Goal: Task Accomplishment & Management: Manage account settings

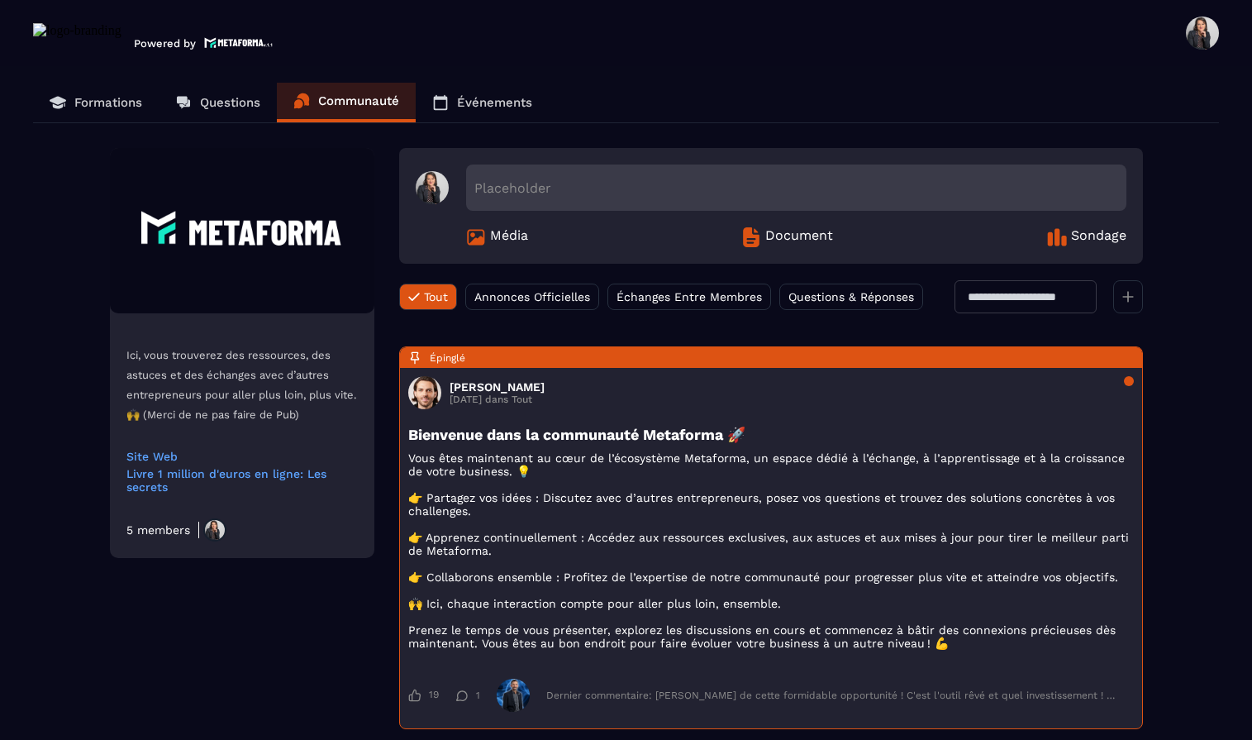
click at [1201, 37] on span at bounding box center [1202, 33] width 33 height 33
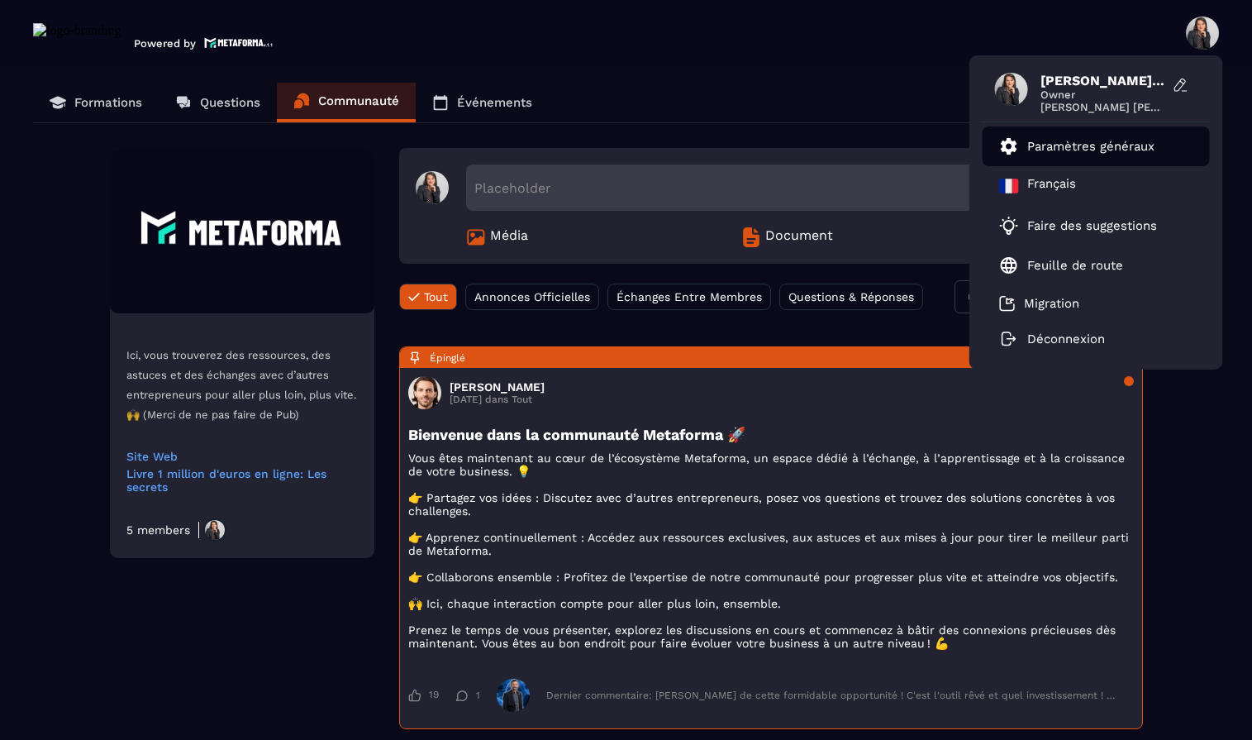
click at [1089, 145] on p "Paramètres généraux" at bounding box center [1090, 146] width 127 height 15
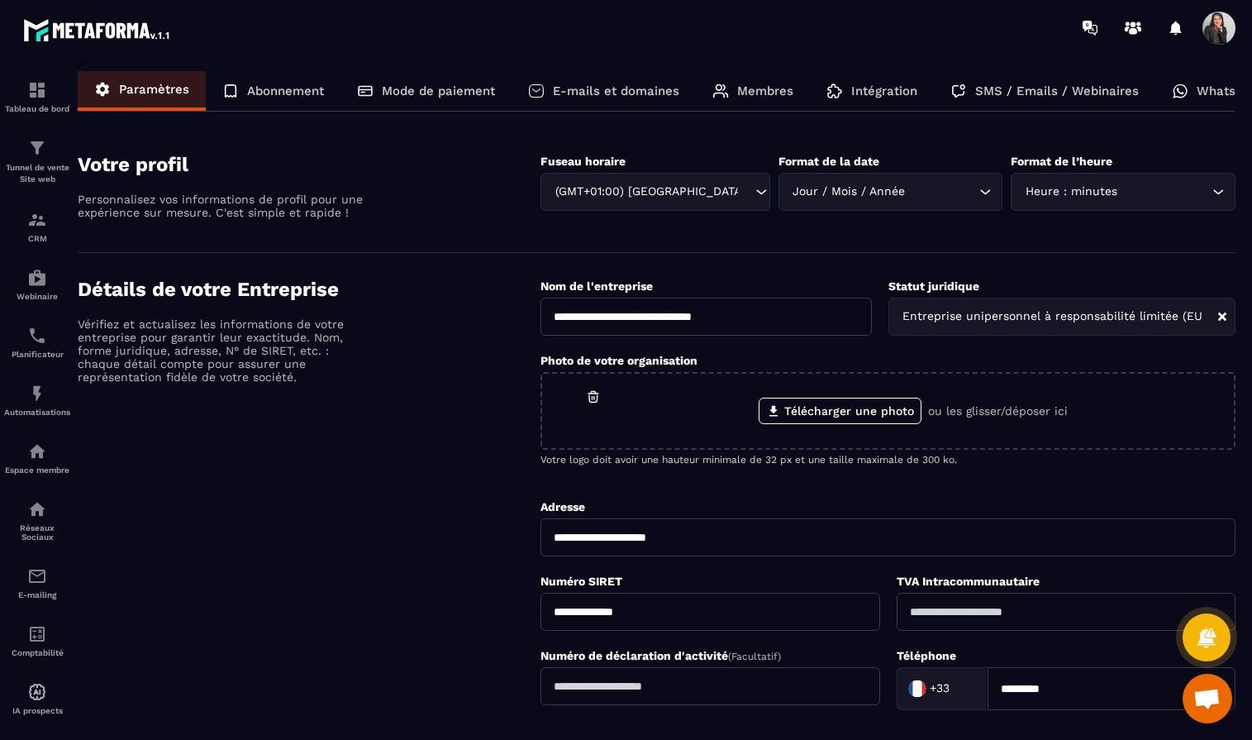
click at [771, 93] on p "Membres" at bounding box center [765, 90] width 56 height 15
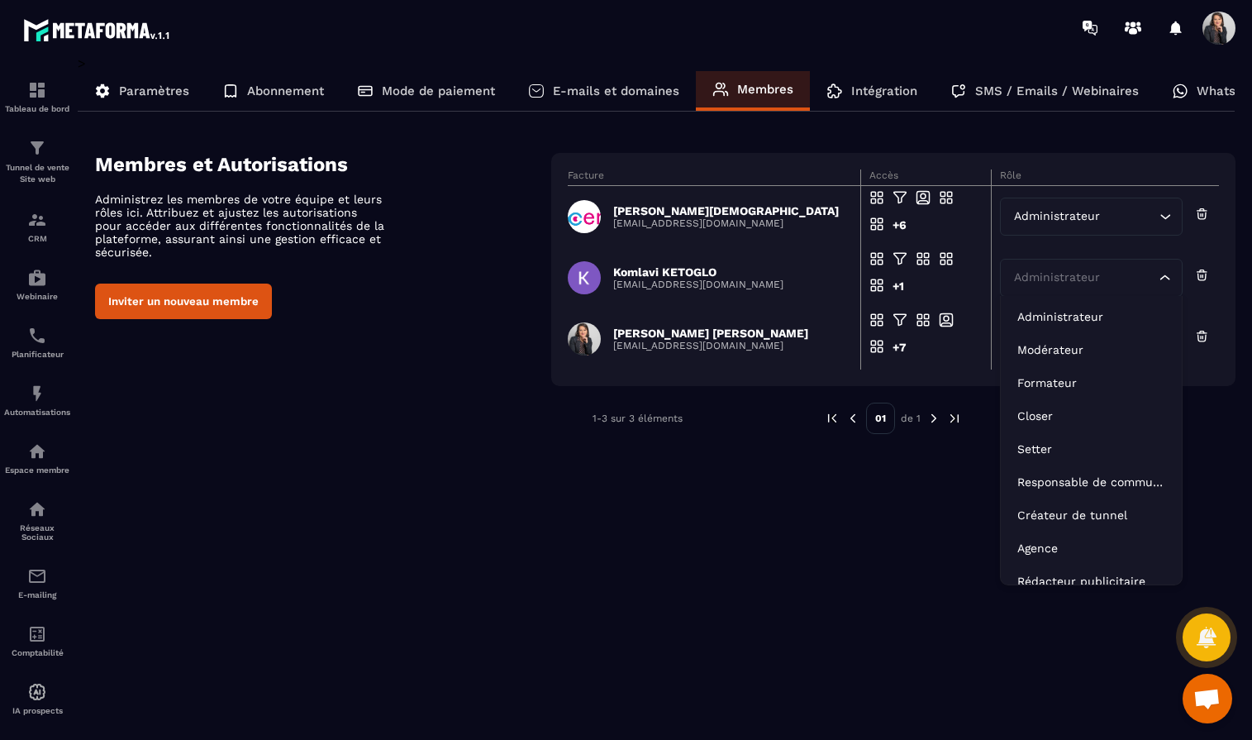
click at [1168, 280] on icon "Search for option" at bounding box center [1165, 277] width 17 height 17
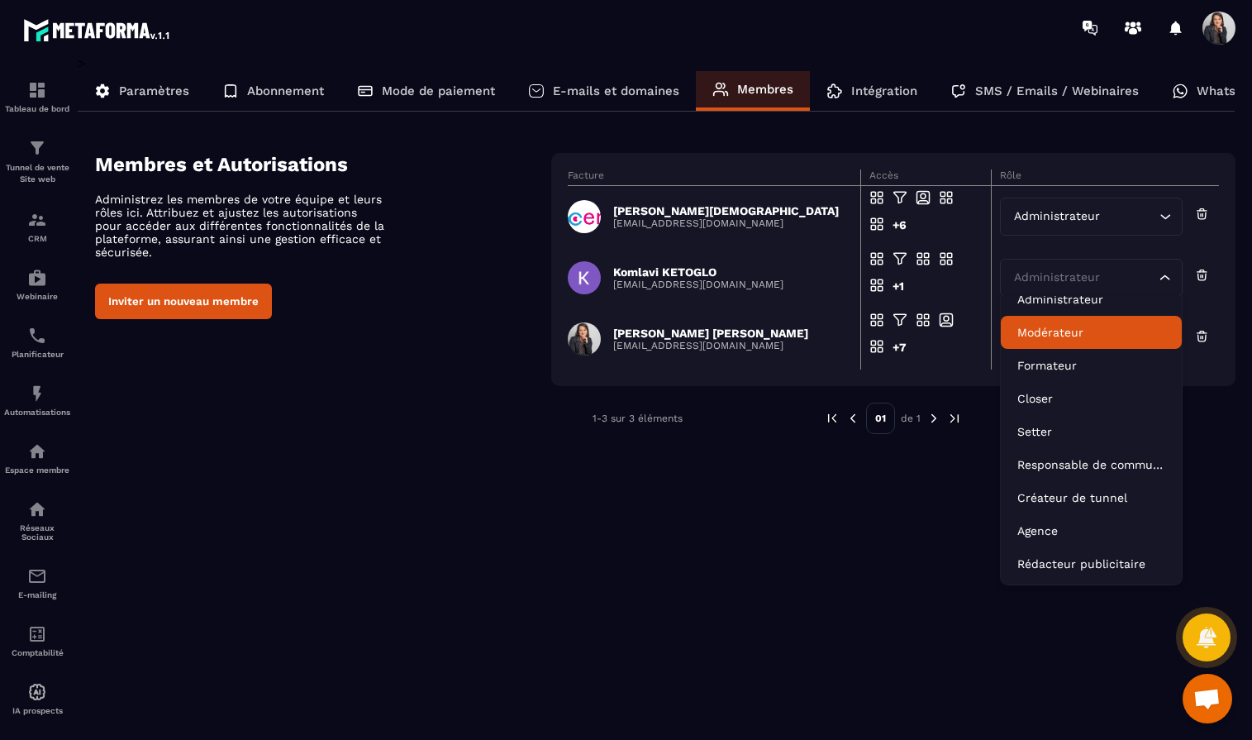
scroll to position [4, 0]
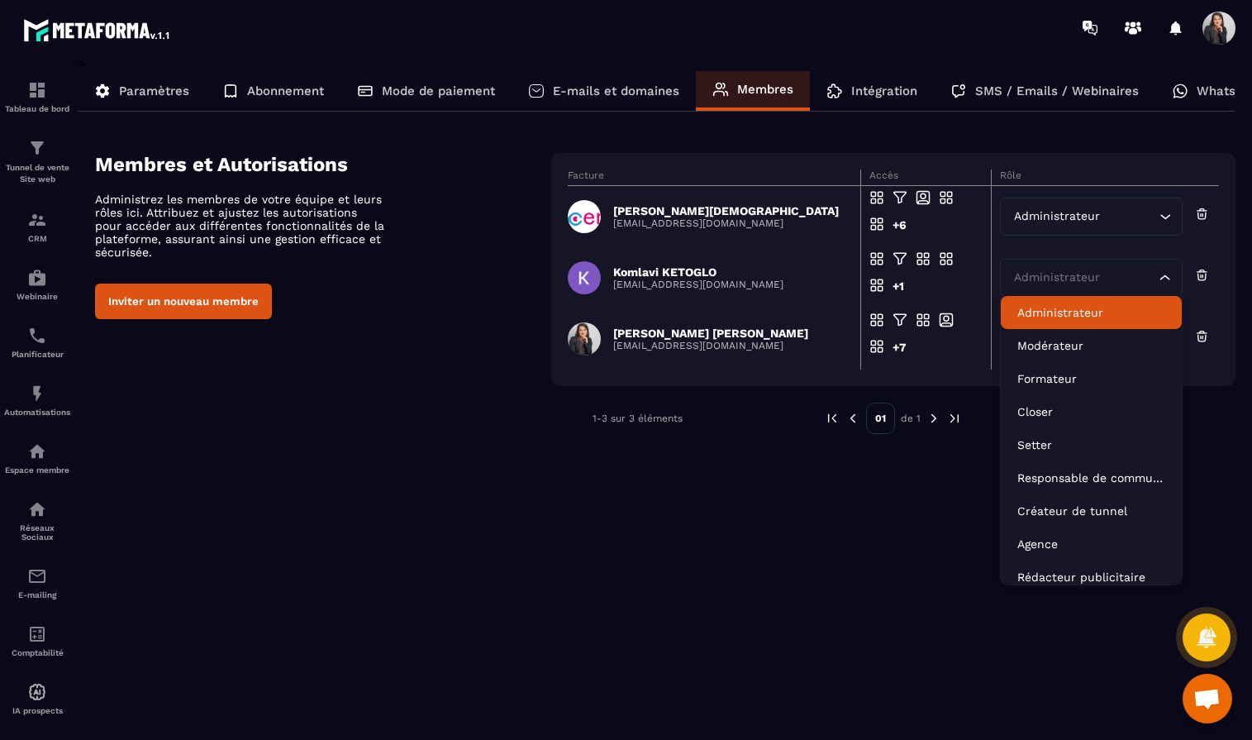
click at [1089, 310] on p "Administrateur" at bounding box center [1091, 312] width 148 height 17
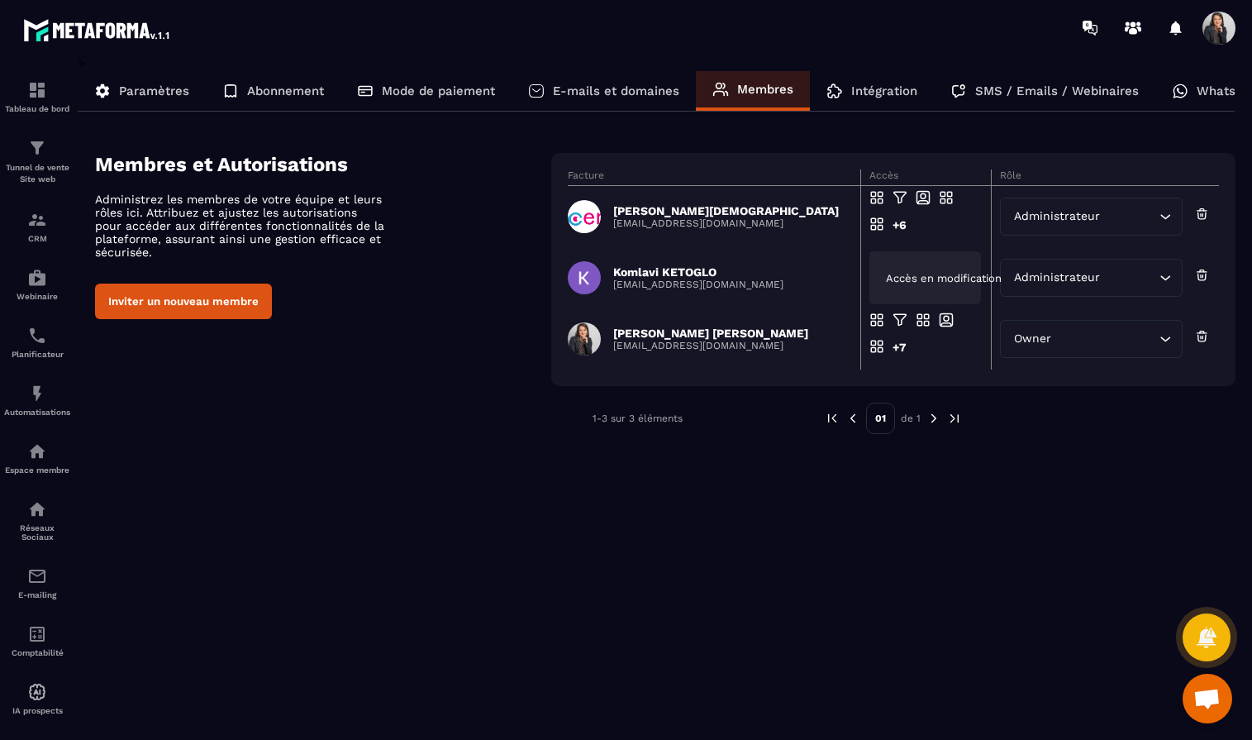
click at [908, 282] on span "Accès en modification" at bounding box center [944, 278] width 116 height 12
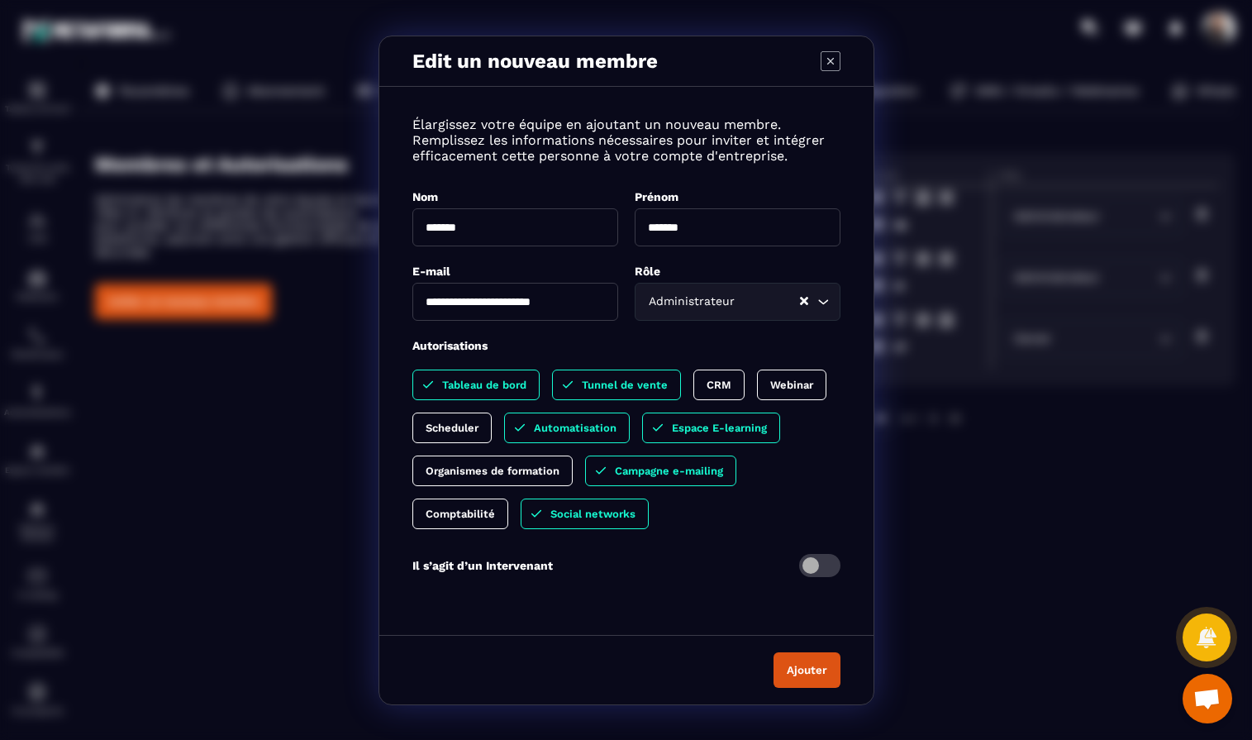
click at [722, 383] on p "CRM" at bounding box center [719, 385] width 25 height 12
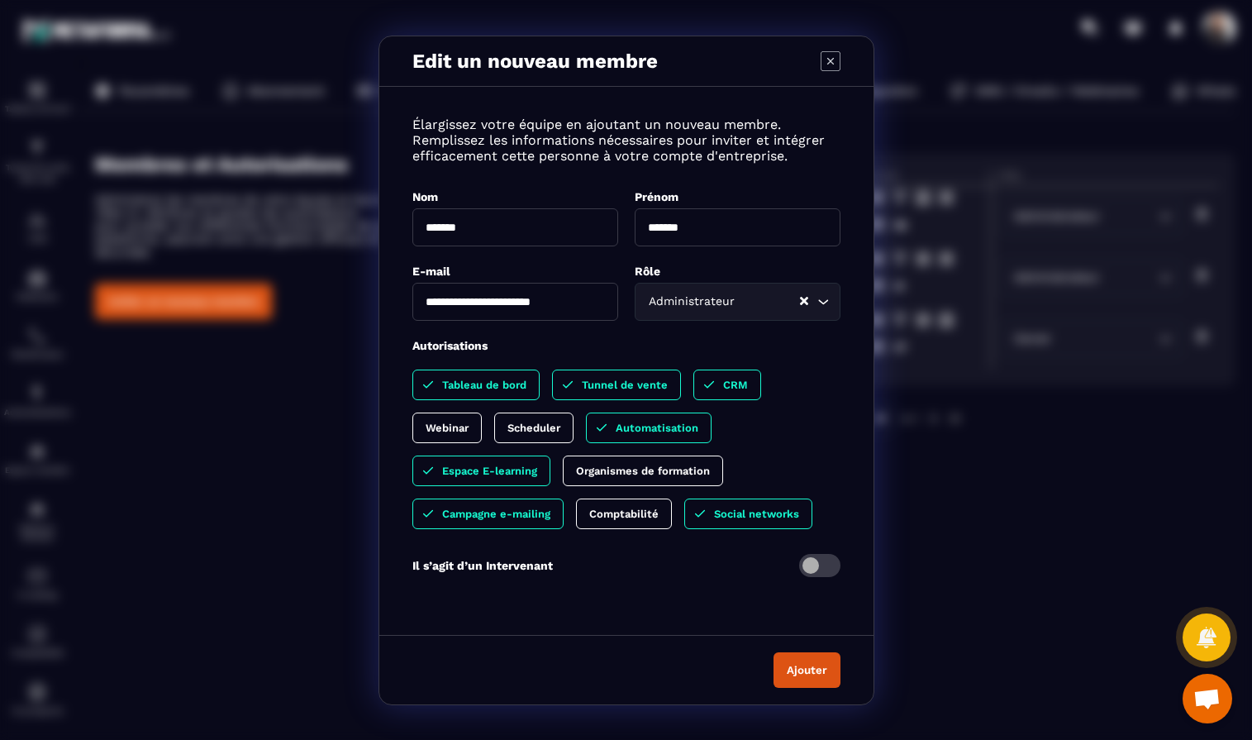
click at [811, 668] on button "Ajouter" at bounding box center [807, 670] width 67 height 36
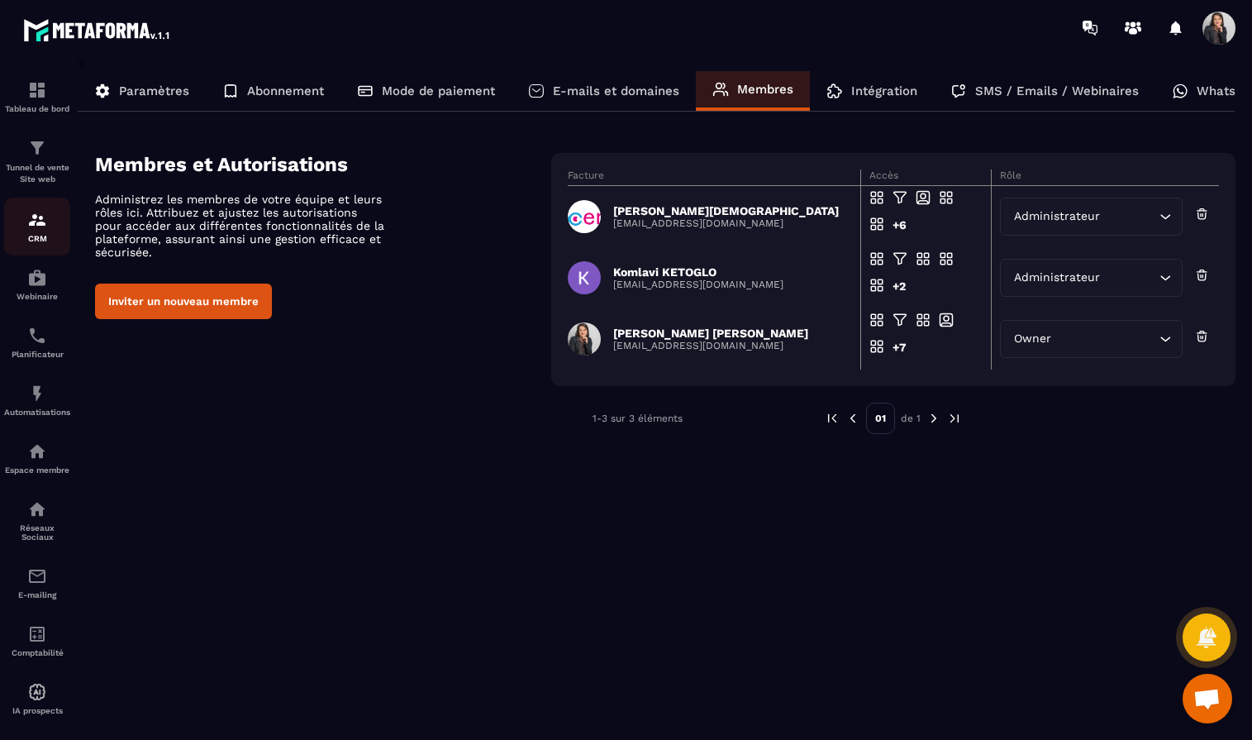
click at [32, 232] on div "CRM" at bounding box center [37, 226] width 66 height 33
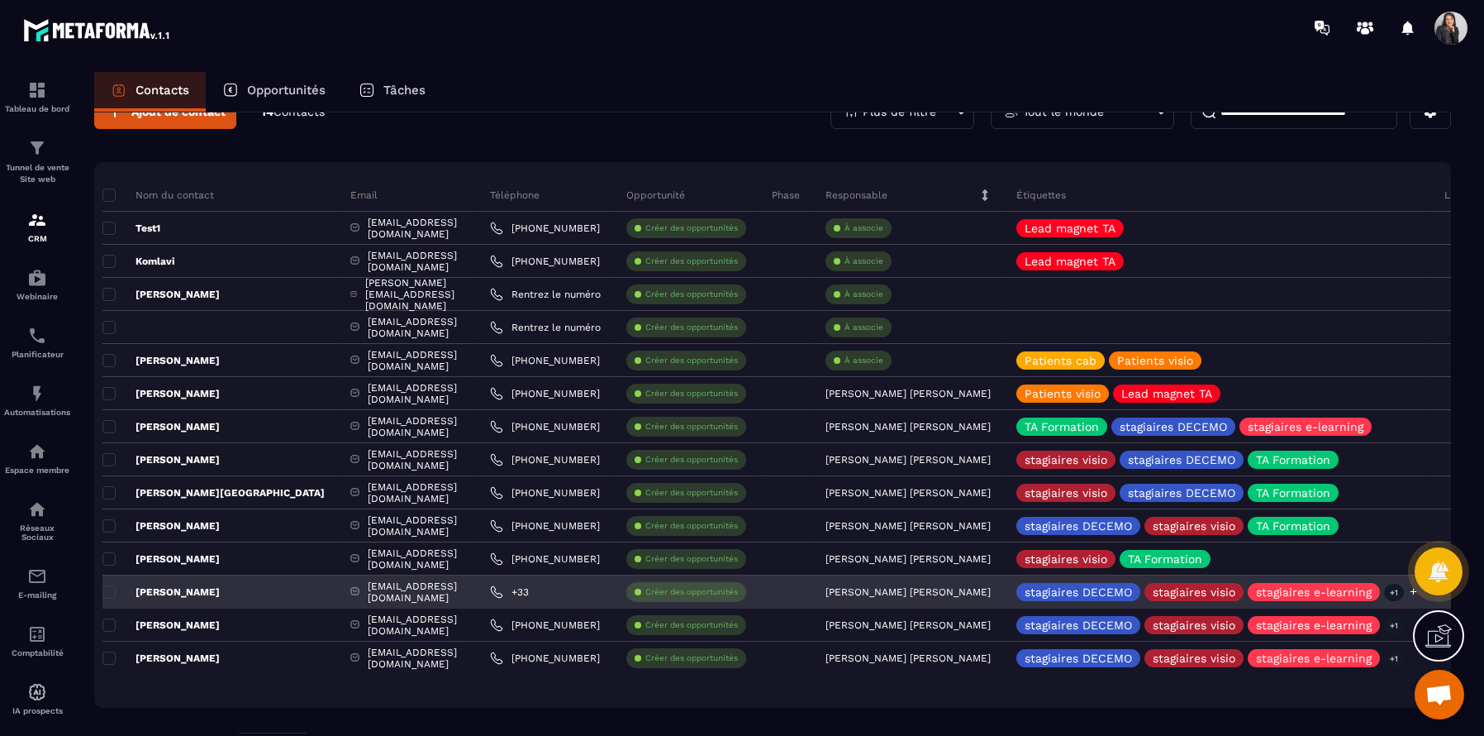
scroll to position [0, 7]
